Goal: Task Accomplishment & Management: Use online tool/utility

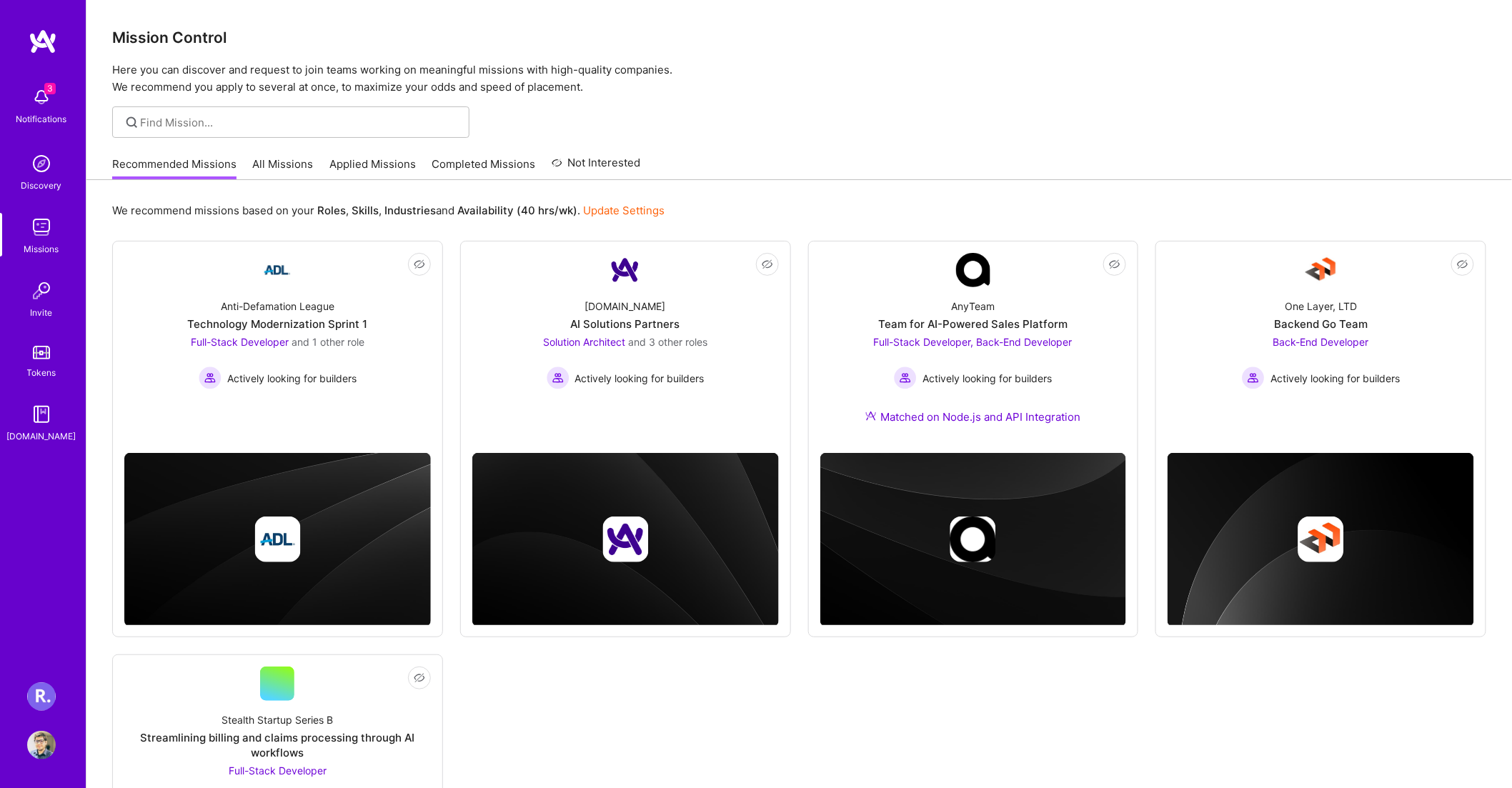
click at [34, 712] on div "[PERSON_NAME] Healthcare: Team for Clinical Intake Platform Profile" at bounding box center [43, 721] width 33 height 77
click at [35, 705] on img at bounding box center [41, 697] width 29 height 29
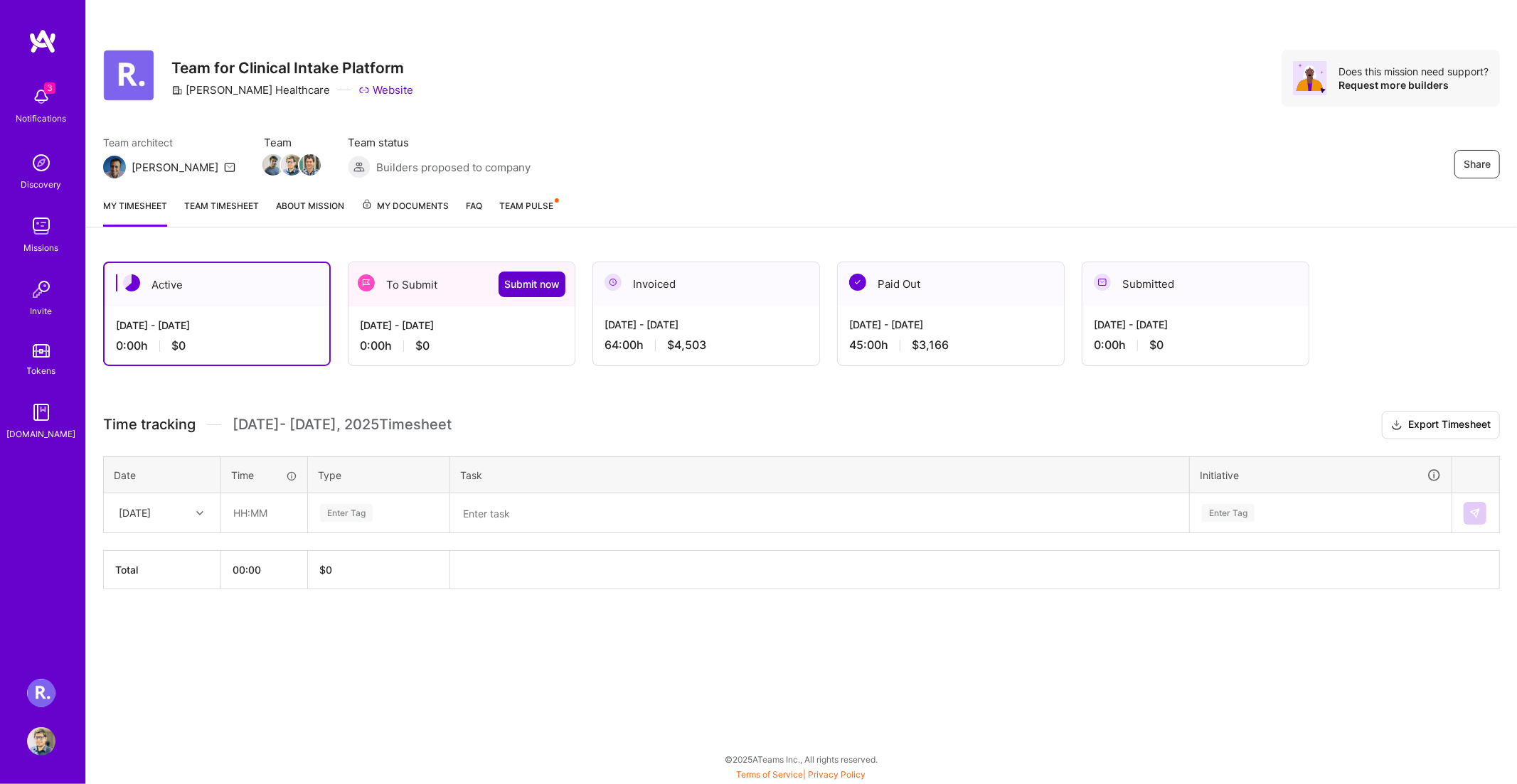
click at [522, 293] on button "Submit now" at bounding box center [532, 284] width 67 height 25
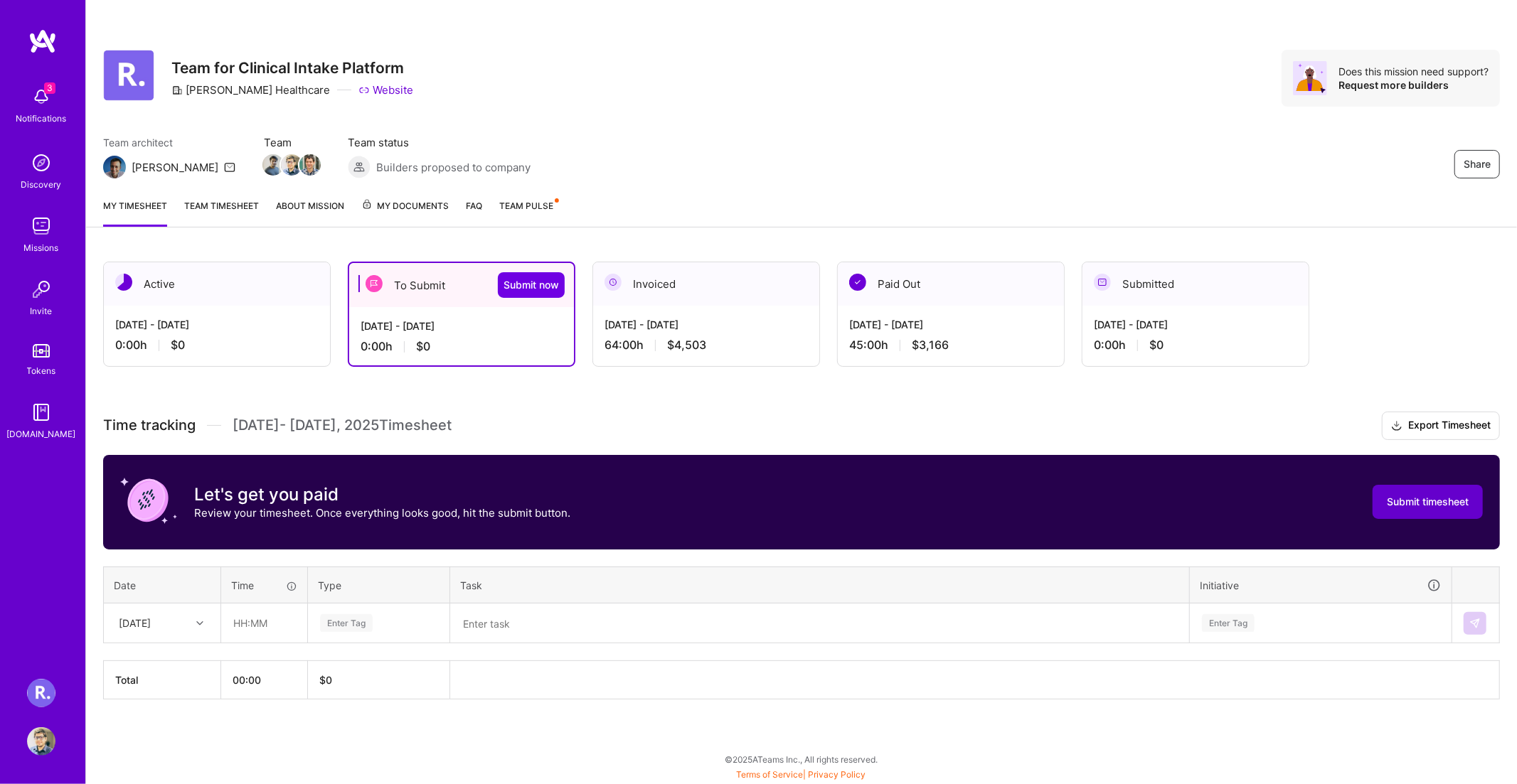
click at [1419, 497] on span "Submit timesheet" at bounding box center [1428, 501] width 82 height 14
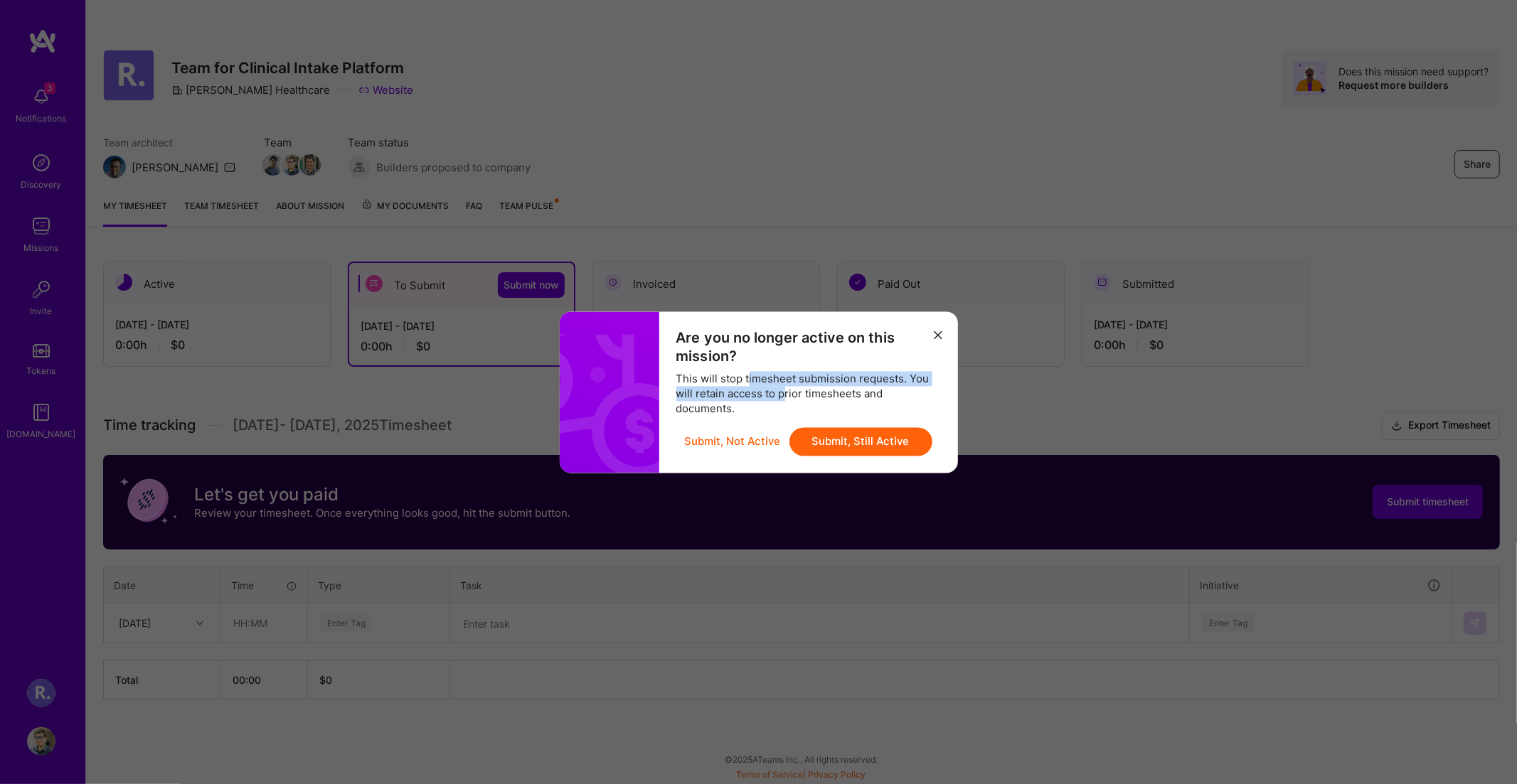
drag, startPoint x: 747, startPoint y: 384, endPoint x: 786, endPoint y: 386, distance: 39.1
click at [786, 386] on div "This will stop timesheet submission requests. You will retain access to prior t…" at bounding box center [808, 393] width 265 height 45
click at [811, 387] on div "This will stop timesheet submission requests. You will retain access to prior t…" at bounding box center [808, 393] width 265 height 45
click at [832, 443] on button "Submit, Still Active" at bounding box center [861, 442] width 143 height 29
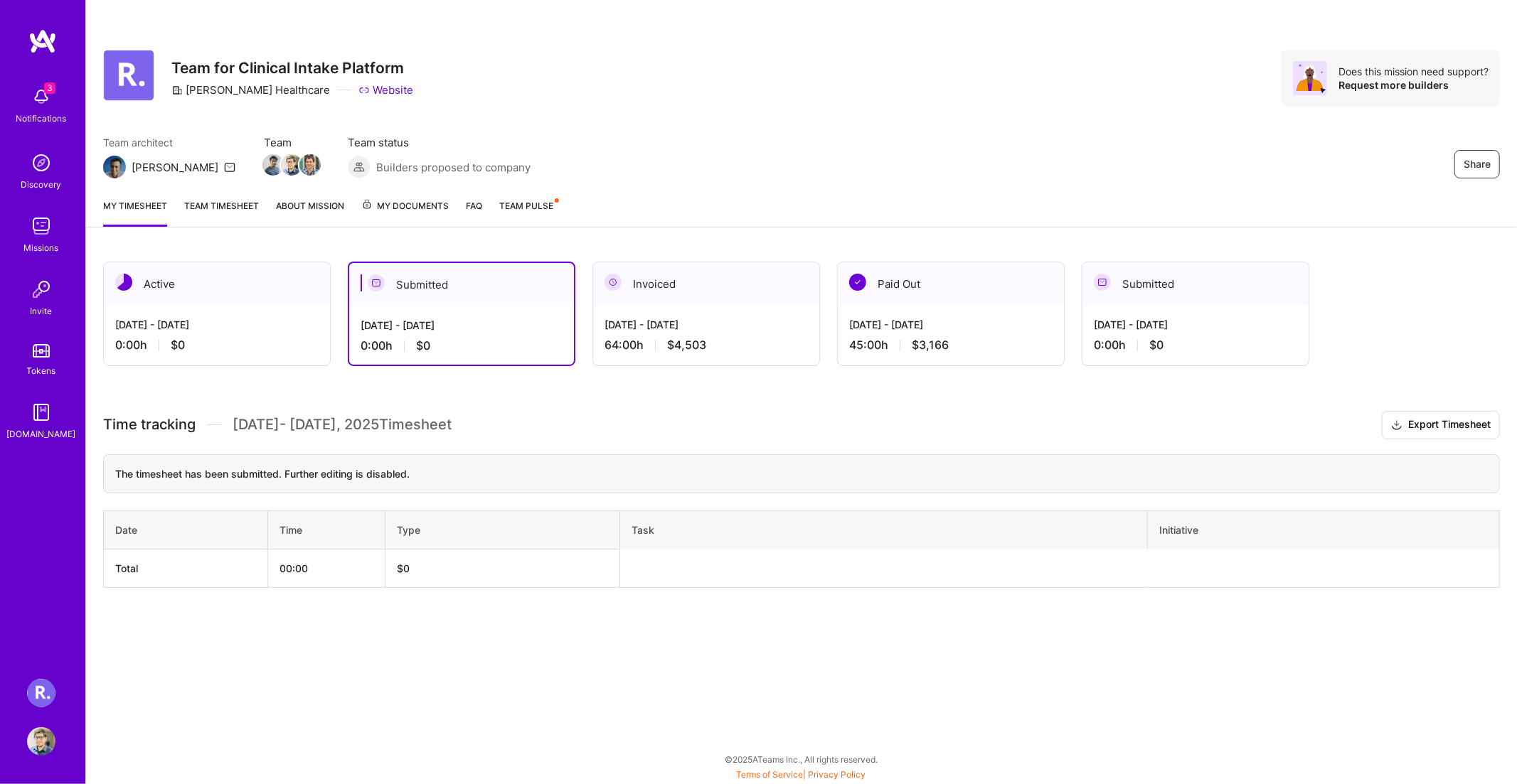
click at [870, 167] on div "Team architect [PERSON_NAME] Team Team status Builders proposed to company Share" at bounding box center [802, 156] width 1397 height 43
click at [821, 164] on div "Team architect [PERSON_NAME] Team Team status Builders proposed to company Share" at bounding box center [802, 156] width 1397 height 43
